Goal: Find specific page/section: Find specific page/section

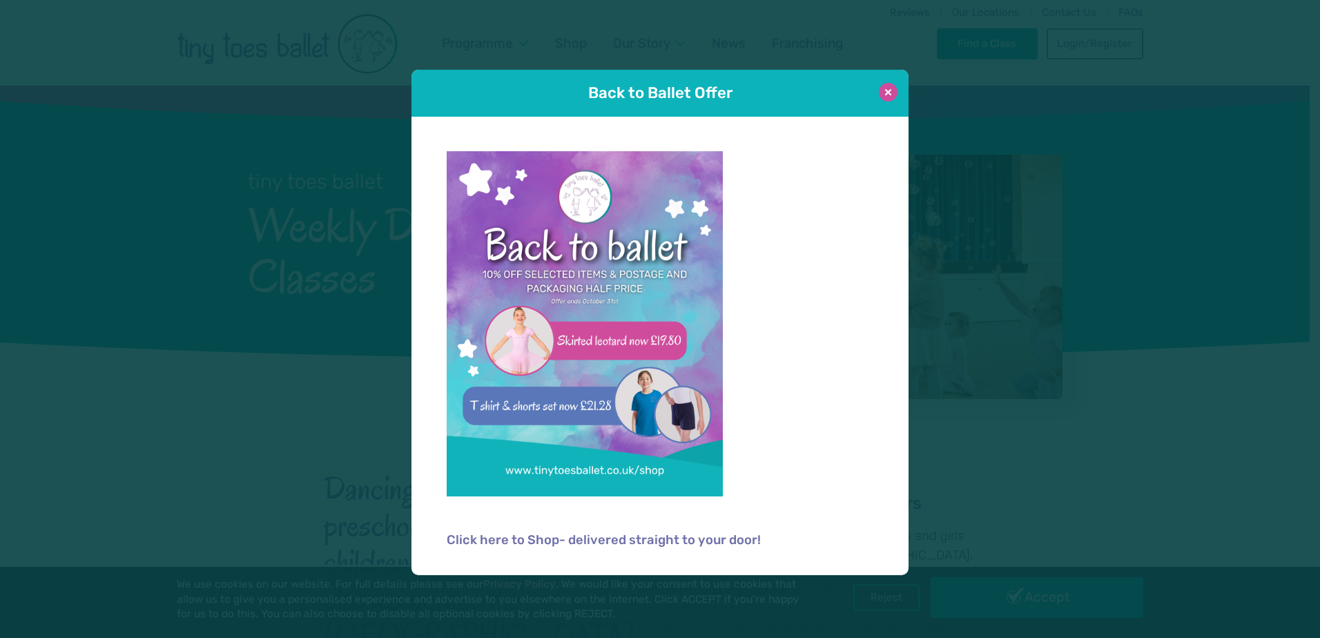
click at [890, 90] on button at bounding box center [888, 92] width 19 height 19
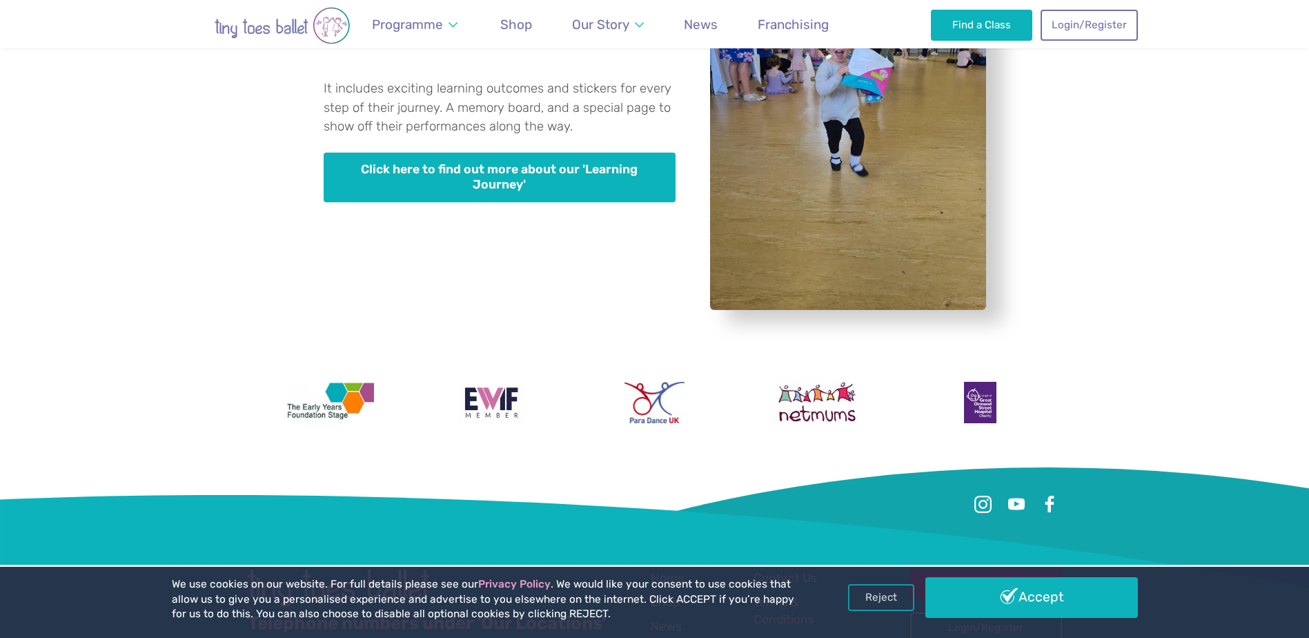
scroll to position [4215, 0]
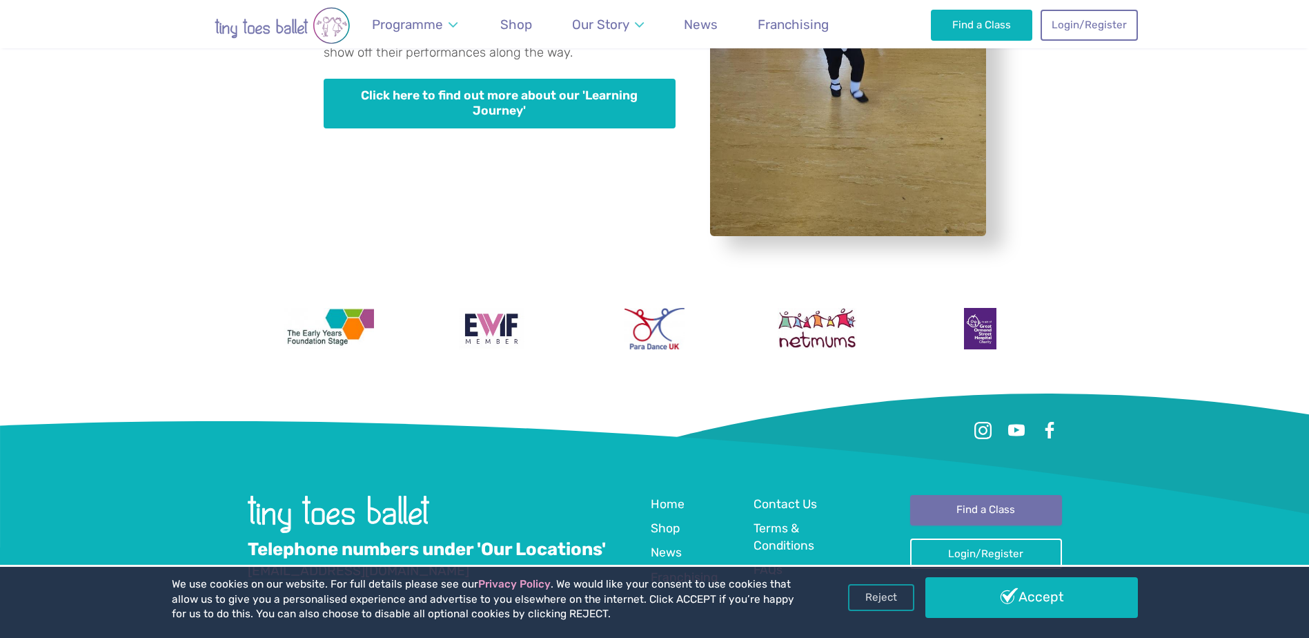
click at [985, 495] on link "Find a Class" at bounding box center [986, 510] width 152 height 30
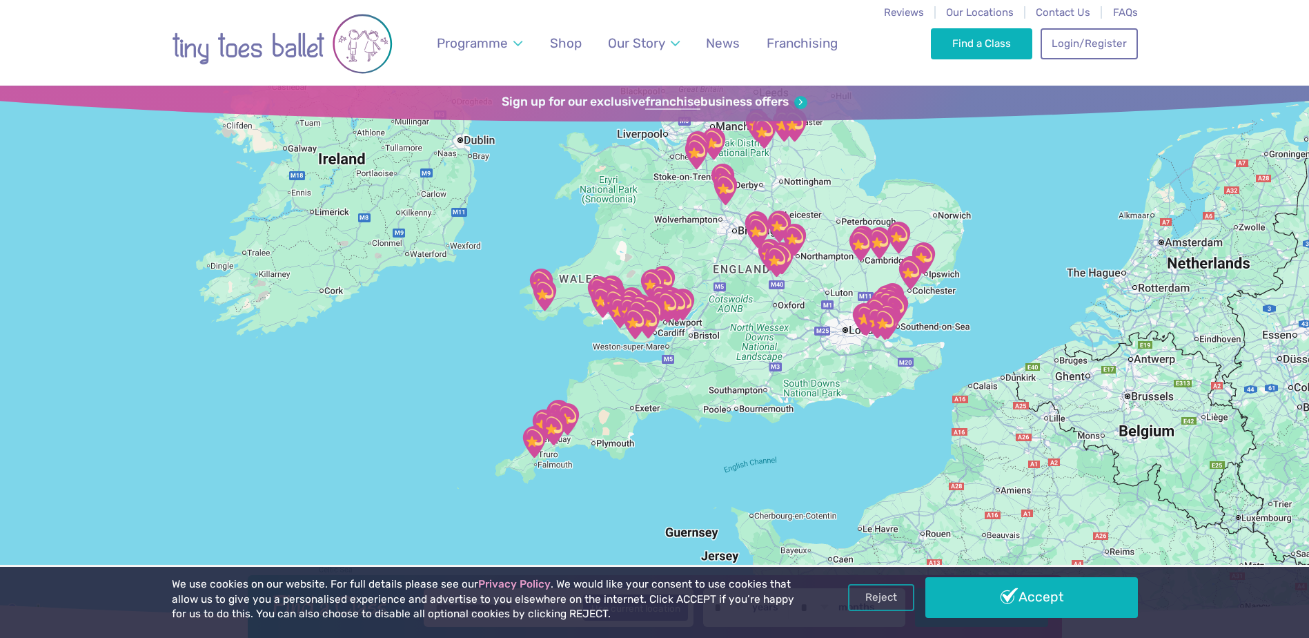
drag, startPoint x: 799, startPoint y: 496, endPoint x: 796, endPoint y: 317, distance: 178.8
click at [796, 317] on div at bounding box center [654, 353] width 1309 height 534
click at [1052, 594] on link "Accept" at bounding box center [1032, 597] width 213 height 40
